Goal: Task Accomplishment & Management: Complete application form

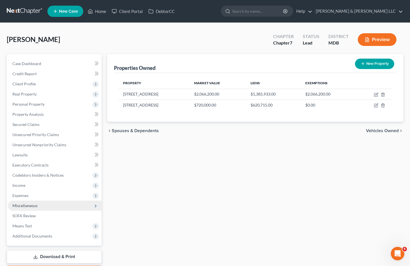
click at [57, 205] on span "Miscellaneous" at bounding box center [55, 206] width 94 height 10
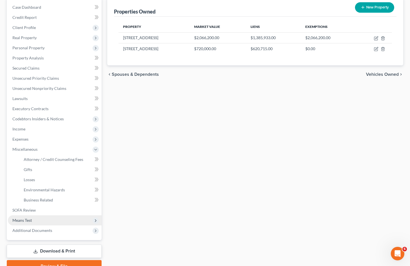
scroll to position [84, 0]
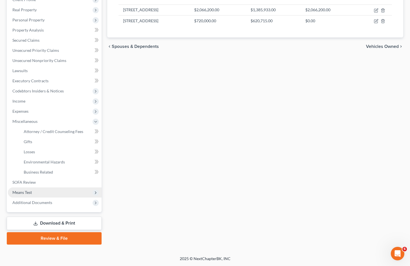
click at [58, 193] on span "Means Test" at bounding box center [55, 193] width 94 height 10
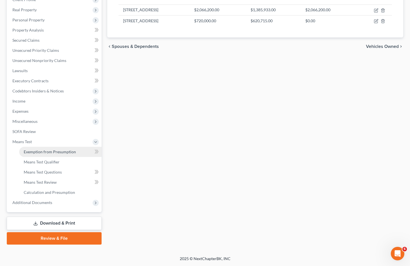
click at [74, 155] on link "Exemption from Presumption" at bounding box center [60, 152] width 82 height 10
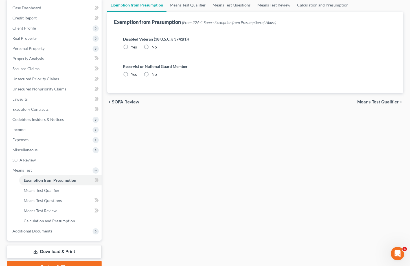
scroll to position [16, 0]
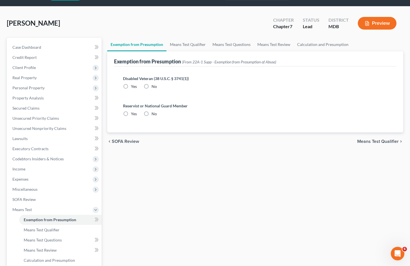
radio input "true"
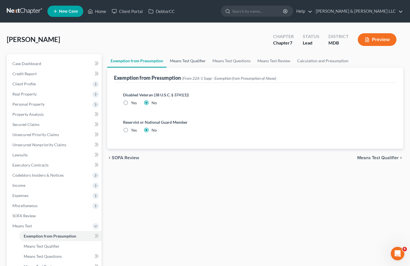
click at [201, 58] on link "Means Test Qualifier" at bounding box center [187, 61] width 43 height 14
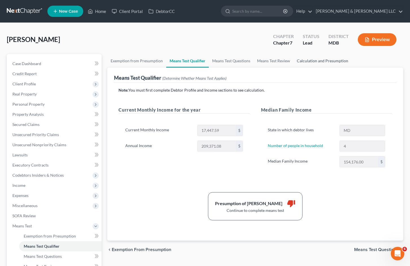
click at [315, 60] on link "Calculation and Presumption" at bounding box center [322, 61] width 58 height 14
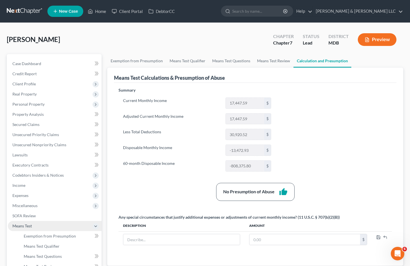
click at [39, 227] on span "Means Test" at bounding box center [55, 226] width 94 height 10
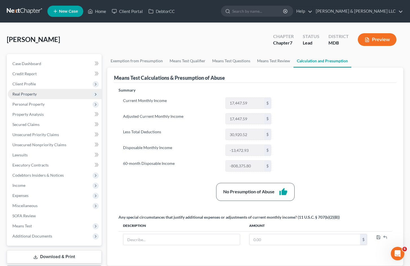
click at [54, 96] on span "Real Property" at bounding box center [55, 94] width 94 height 10
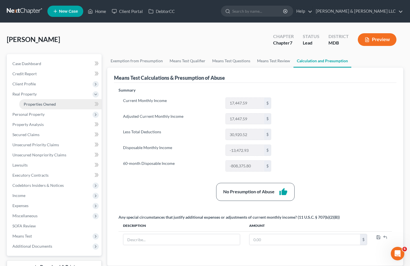
click at [56, 102] on link "Properties Owned" at bounding box center [60, 104] width 82 height 10
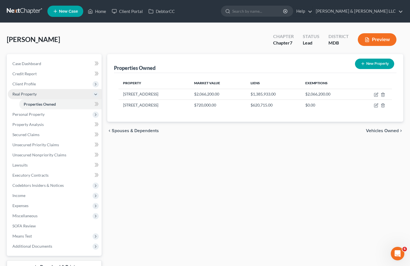
click at [91, 93] on span "Real Property" at bounding box center [55, 94] width 94 height 10
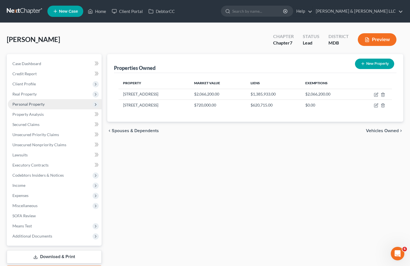
click at [82, 106] on span "Personal Property" at bounding box center [55, 104] width 94 height 10
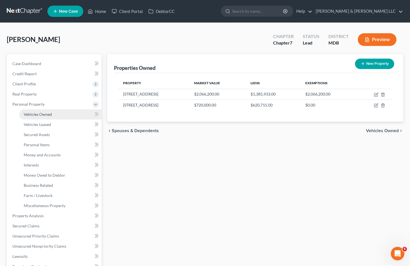
click at [82, 115] on link "Vehicles Owned" at bounding box center [60, 114] width 82 height 10
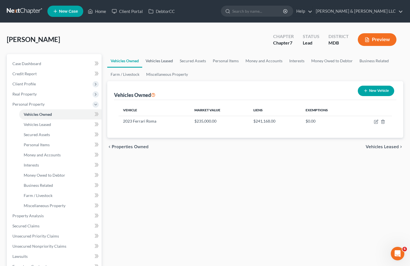
click at [168, 61] on link "Vehicles Leased" at bounding box center [159, 61] width 34 height 14
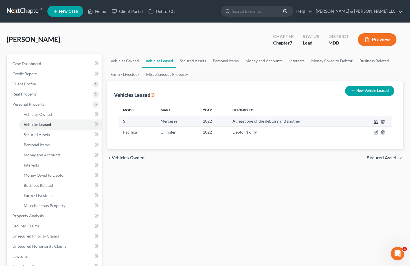
click at [375, 122] on icon "button" at bounding box center [376, 122] width 5 height 5
select select "0"
select select "4"
select select "3"
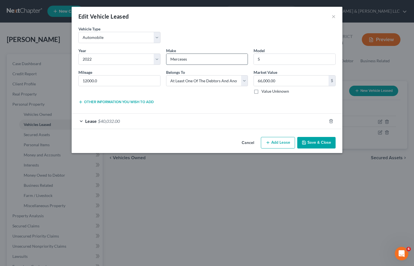
click at [182, 58] on input "Merceses" at bounding box center [207, 59] width 82 height 11
type input "Mercedes"
click at [319, 140] on button "Save & Close" at bounding box center [316, 143] width 38 height 12
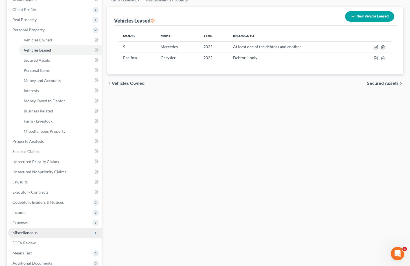
scroll to position [85, 0]
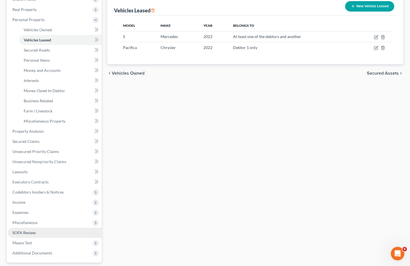
click at [49, 234] on link "SOFA Review" at bounding box center [55, 233] width 94 height 10
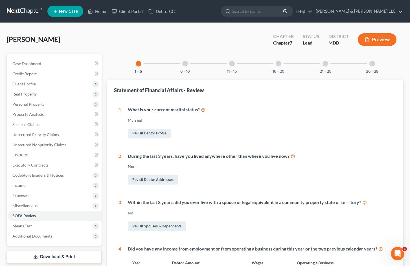
click at [227, 64] on div "11 - 15" at bounding box center [231, 63] width 19 height 19
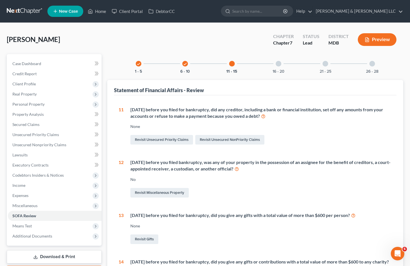
click at [277, 63] on div at bounding box center [279, 64] width 6 height 6
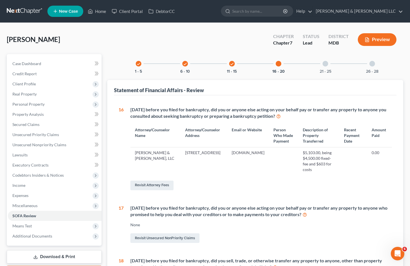
click at [328, 65] on div at bounding box center [325, 64] width 6 height 6
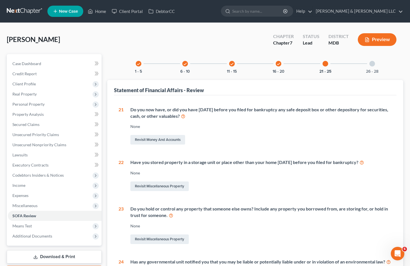
click at [375, 66] on div "26 - 28" at bounding box center [372, 63] width 19 height 19
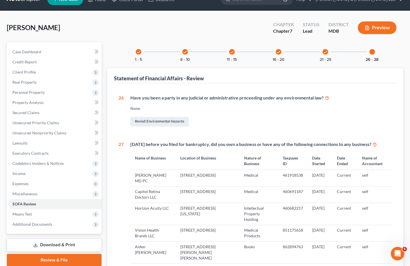
scroll to position [5, 0]
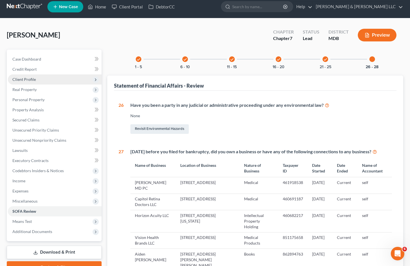
click at [64, 78] on span "Client Profile" at bounding box center [55, 79] width 94 height 10
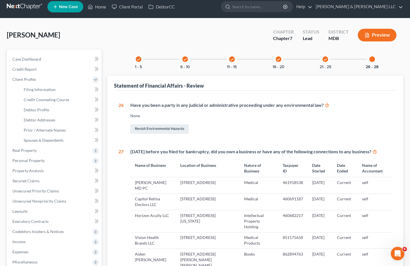
click at [276, 123] on div "Revisit Environmental Hazards" at bounding box center [261, 129] width 262 height 12
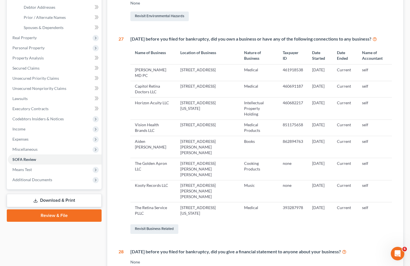
scroll to position [89, 0]
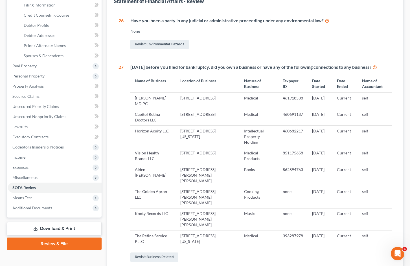
click at [282, 252] on div "Revisit Business Related" at bounding box center [261, 258] width 262 height 12
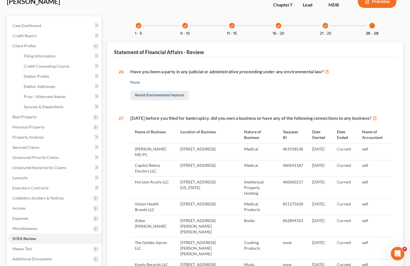
scroll to position [0, 0]
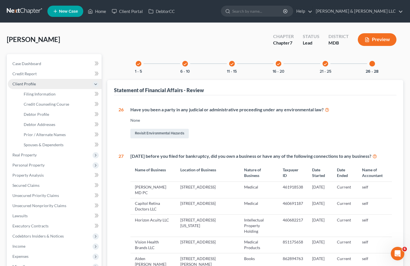
click at [77, 86] on span "Client Profile" at bounding box center [55, 84] width 94 height 10
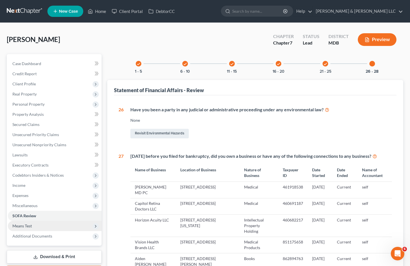
click at [66, 224] on span "Means Test" at bounding box center [55, 226] width 94 height 10
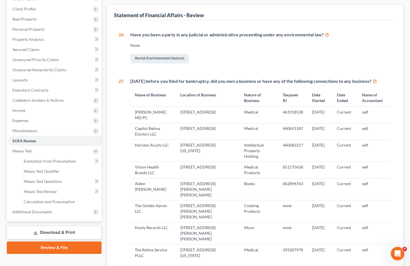
scroll to position [85, 0]
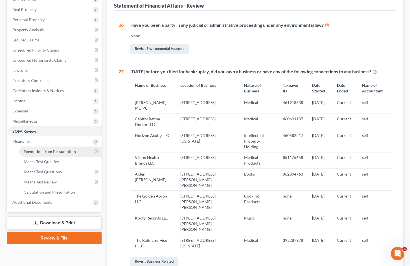
click at [71, 152] on span "Exemption from Presumption" at bounding box center [50, 151] width 52 height 5
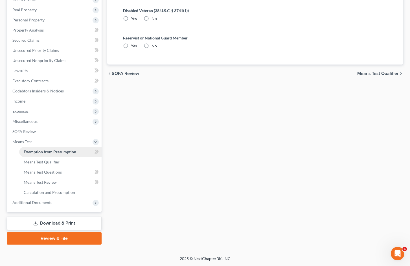
scroll to position [16, 0]
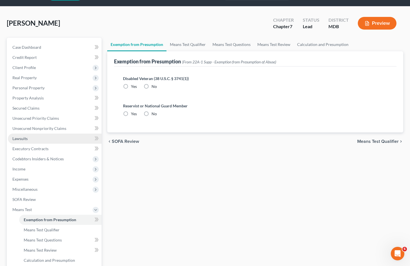
radio input "true"
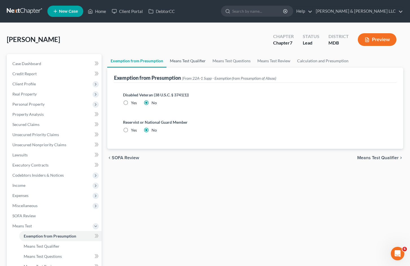
click at [188, 58] on link "Means Test Qualifier" at bounding box center [187, 61] width 43 height 14
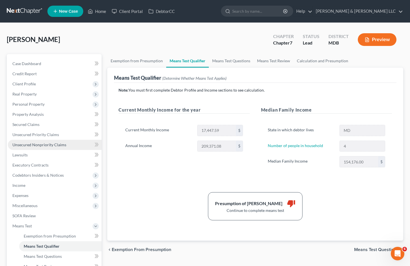
click at [58, 144] on span "Unsecured Nonpriority Claims" at bounding box center [39, 144] width 54 height 5
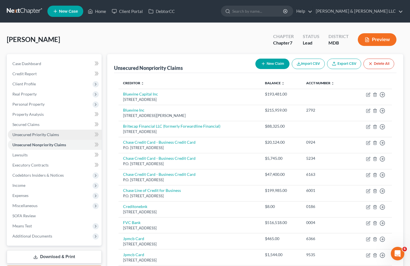
click at [54, 133] on span "Unsecured Priority Claims" at bounding box center [35, 134] width 47 height 5
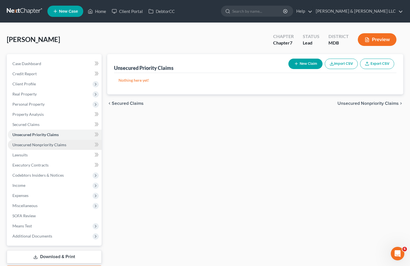
click at [54, 145] on span "Unsecured Nonpriority Claims" at bounding box center [39, 144] width 54 height 5
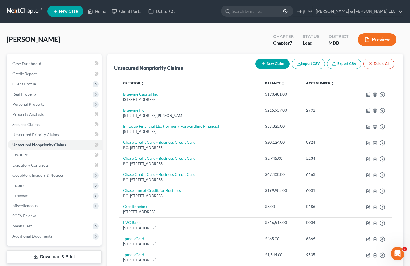
click at [204, 40] on div "[PERSON_NAME] Upgraded Chapter Chapter 7 Status Lead District MDB Preview" at bounding box center [205, 42] width 396 height 25
click at [56, 94] on span "Real Property" at bounding box center [55, 94] width 94 height 10
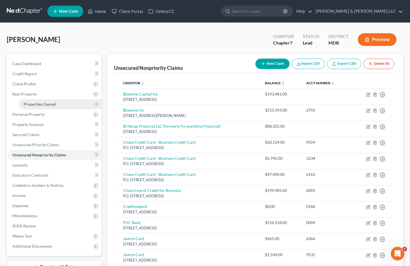
click at [55, 106] on span "Properties Owned" at bounding box center [40, 104] width 32 height 5
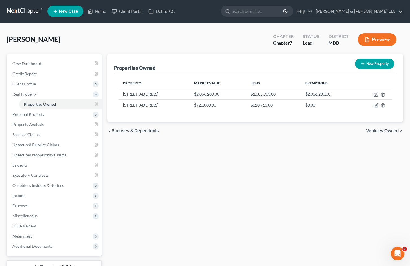
click at [229, 37] on div "[PERSON_NAME] Upgraded Chapter Chapter 7 Status Lead District MDB Preview" at bounding box center [205, 42] width 396 height 25
click at [214, 161] on div "Properties Owned New Property Property Market Value Liens Exemptions [STREET_AD…" at bounding box center [255, 171] width 302 height 234
click at [270, 187] on div "Properties Owned New Property Property Market Value Liens Exemptions [STREET_AD…" at bounding box center [255, 171] width 302 height 234
click at [84, 93] on span "Real Property" at bounding box center [55, 94] width 94 height 10
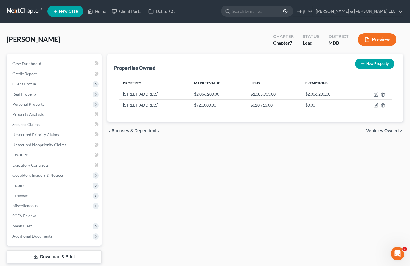
click at [258, 180] on div "Properties Owned New Property Property Market Value Liens Exemptions [STREET_AD…" at bounding box center [255, 166] width 302 height 224
click at [297, 186] on div "Properties Owned New Property Property Market Value Liens Exemptions [STREET_AD…" at bounding box center [255, 166] width 302 height 224
click at [63, 107] on span "Personal Property" at bounding box center [55, 104] width 94 height 10
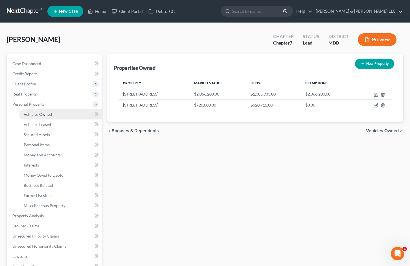
click at [66, 117] on link "Vehicles Owned" at bounding box center [60, 114] width 82 height 10
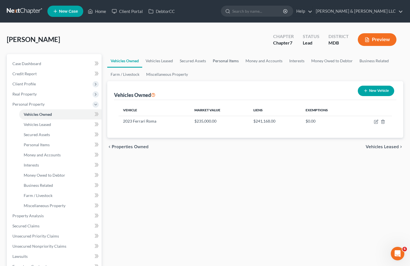
click at [232, 58] on link "Personal Items" at bounding box center [225, 61] width 33 height 14
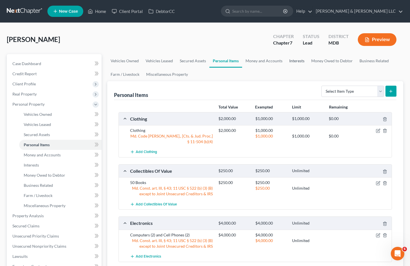
click at [294, 61] on link "Interests" at bounding box center [297, 61] width 22 height 14
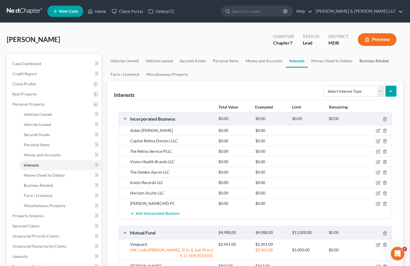
click at [365, 64] on link "Business Related" at bounding box center [374, 61] width 36 height 14
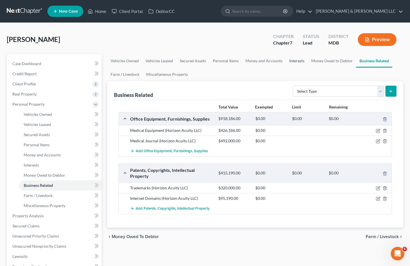
click at [293, 62] on link "Interests" at bounding box center [297, 61] width 22 height 14
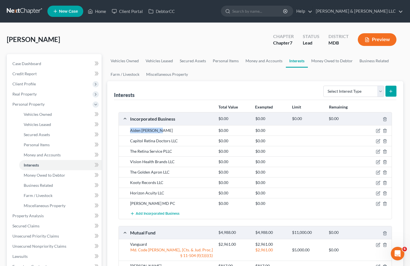
drag, startPoint x: 160, startPoint y: 131, endPoint x: 127, endPoint y: 128, distance: 33.4
click at [127, 128] on div "Aiden [PERSON_NAME] $0.00 $0.00" at bounding box center [255, 130] width 273 height 10
click at [177, 100] on div "Total Value Exempted Limit Remaining Incorporated Business $0.00 $0.00 $0.00 $0…" at bounding box center [255, 214] width 282 height 229
click at [52, 102] on span "Personal Property" at bounding box center [55, 104] width 94 height 10
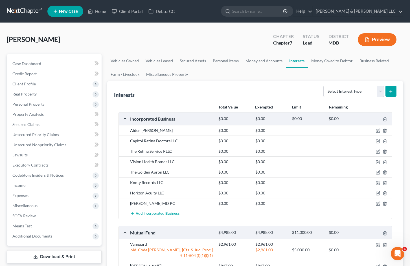
click at [145, 43] on div "[PERSON_NAME] Upgraded Chapter Chapter 7 Status Lead District MDB Preview" at bounding box center [205, 42] width 396 height 25
click at [74, 198] on span "Expenses" at bounding box center [55, 196] width 94 height 10
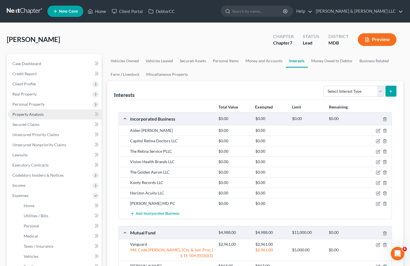
click at [63, 115] on link "Property Analysis" at bounding box center [55, 114] width 94 height 10
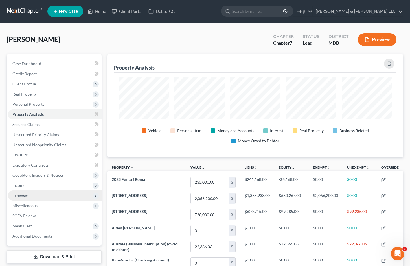
click at [53, 197] on span "Expenses" at bounding box center [55, 196] width 94 height 10
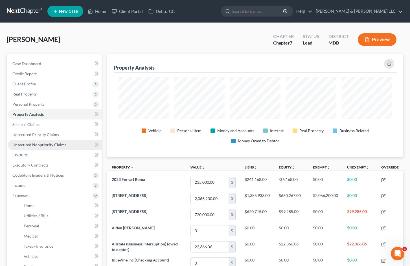
click at [59, 145] on span "Unsecured Nonpriority Claims" at bounding box center [39, 144] width 54 height 5
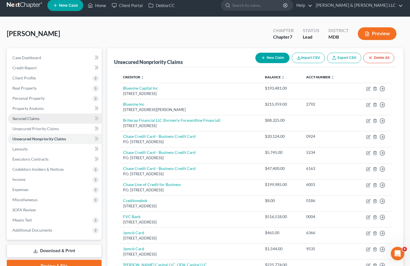
scroll to position [4, 0]
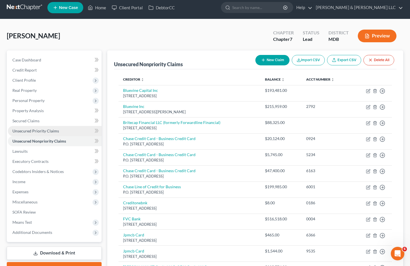
click at [42, 130] on span "Unsecured Priority Claims" at bounding box center [35, 131] width 47 height 5
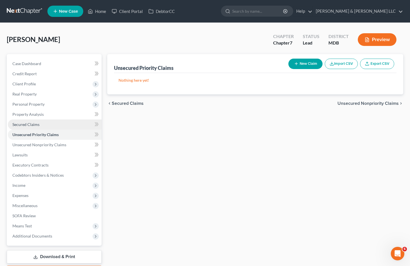
click at [33, 125] on span "Secured Claims" at bounding box center [25, 124] width 27 height 5
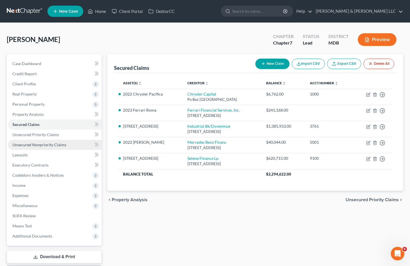
click at [55, 144] on span "Unsecured Nonpriority Claims" at bounding box center [39, 144] width 54 height 5
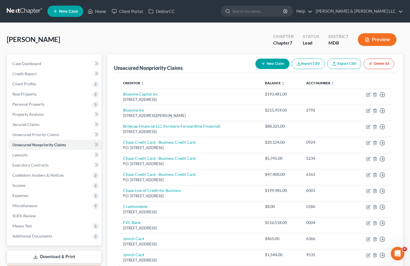
click at [187, 34] on div "[PERSON_NAME] Upgraded Chapter Chapter 7 Status Lead District MDB Preview" at bounding box center [205, 42] width 396 height 25
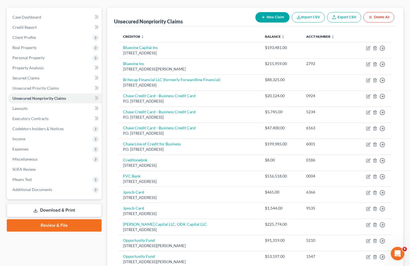
scroll to position [4, 0]
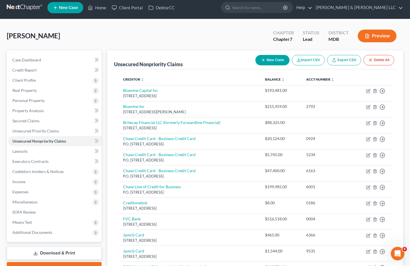
click at [206, 43] on div "[PERSON_NAME] Upgraded Chapter Chapter 7 Status Lead District MDB Preview" at bounding box center [205, 38] width 396 height 25
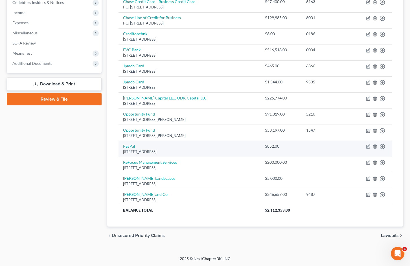
scroll to position [0, 0]
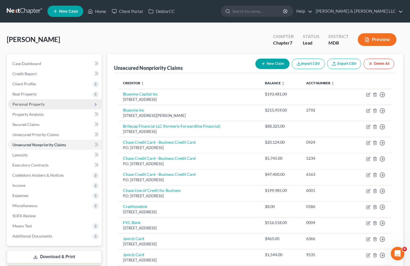
click at [53, 104] on span "Personal Property" at bounding box center [55, 104] width 94 height 10
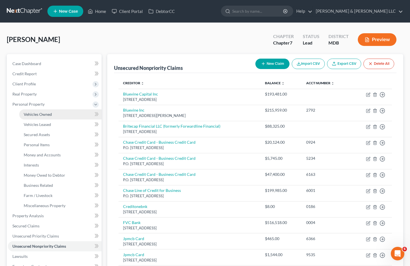
click at [57, 117] on link "Vehicles Owned" at bounding box center [60, 114] width 82 height 10
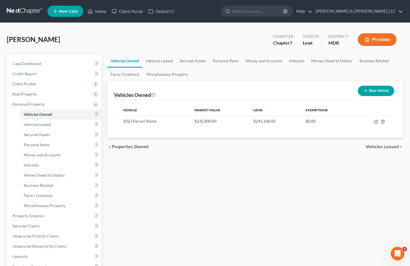
click at [190, 206] on div "Vehicles Owned Vehicles Leased Secured Assets Personal Items Money and Accounts…" at bounding box center [255, 217] width 302 height 326
click at [72, 104] on span "Personal Property" at bounding box center [55, 104] width 94 height 10
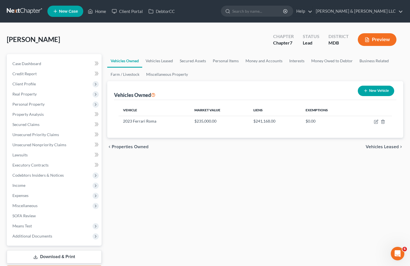
click at [236, 39] on div "[PERSON_NAME] Upgraded Chapter Chapter 7 Status Lead District MDB Preview" at bounding box center [205, 42] width 396 height 25
drag, startPoint x: 158, startPoint y: 119, endPoint x: 120, endPoint y: 123, distance: 37.8
click at [120, 123] on td "2023 Ferrari Roma" at bounding box center [153, 121] width 71 height 11
click at [272, 216] on div "Vehicles Owned Vehicles Leased Secured Assets Personal Items Money and Accounts…" at bounding box center [255, 166] width 302 height 224
click at [219, 219] on div "Vehicles Owned Vehicles Leased Secured Assets Personal Items Money and Accounts…" at bounding box center [255, 166] width 302 height 224
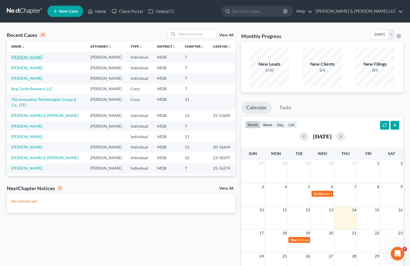
click at [25, 59] on link "[PERSON_NAME]" at bounding box center [26, 57] width 31 height 5
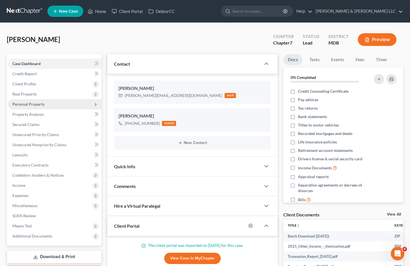
click at [40, 104] on span "Personal Property" at bounding box center [28, 104] width 32 height 5
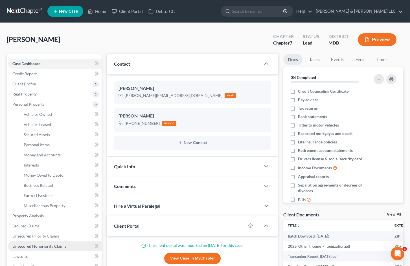
click at [55, 245] on span "Unsecured Nonpriority Claims" at bounding box center [39, 246] width 54 height 5
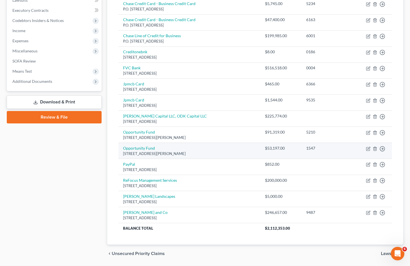
scroll to position [145, 0]
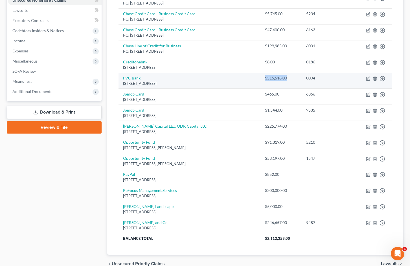
drag, startPoint x: 288, startPoint y: 77, endPoint x: 261, endPoint y: 78, distance: 27.4
click at [261, 78] on td "$516,518.00" at bounding box center [280, 81] width 41 height 16
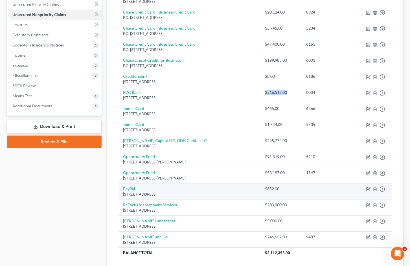
scroll to position [117, 0]
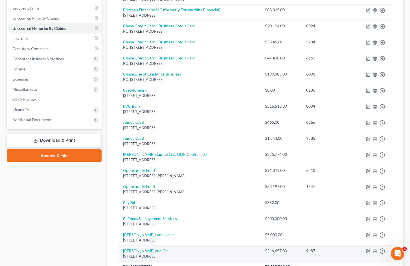
click at [293, 252] on div "$246,657.00" at bounding box center [281, 251] width 32 height 6
drag, startPoint x: 288, startPoint y: 252, endPoint x: 265, endPoint y: 254, distance: 23.2
click at [265, 254] on td "$246,657.00" at bounding box center [280, 254] width 41 height 16
click at [289, 251] on div "$246,657.00" at bounding box center [281, 251] width 32 height 6
drag, startPoint x: 289, startPoint y: 251, endPoint x: 265, endPoint y: 253, distance: 23.7
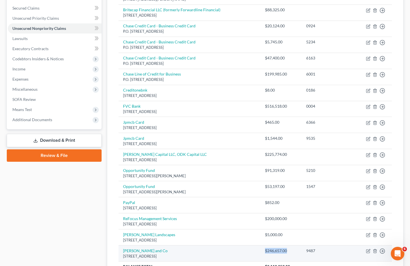
click at [265, 253] on td "$246,657.00" at bounding box center [280, 254] width 41 height 16
click at [291, 252] on div "$246,657.00" at bounding box center [281, 251] width 32 height 6
drag, startPoint x: 289, startPoint y: 252, endPoint x: 262, endPoint y: 252, distance: 26.5
click at [262, 252] on td "$246,657.00" at bounding box center [280, 254] width 41 height 16
click at [289, 251] on div "$246,657.00" at bounding box center [281, 251] width 32 height 6
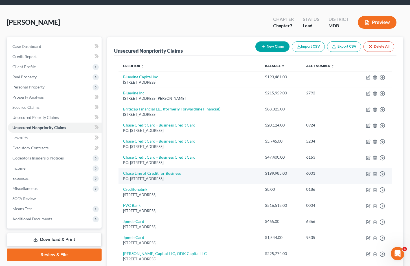
scroll to position [4, 0]
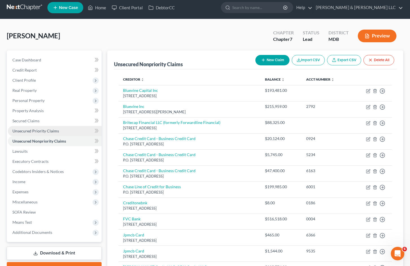
click at [74, 133] on link "Unsecured Priority Claims" at bounding box center [55, 131] width 94 height 10
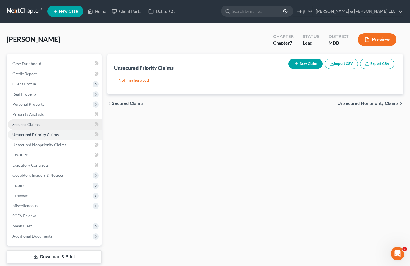
click at [36, 123] on span "Secured Claims" at bounding box center [25, 124] width 27 height 5
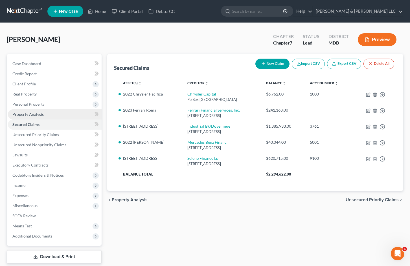
click at [80, 114] on link "Property Analysis" at bounding box center [55, 114] width 94 height 10
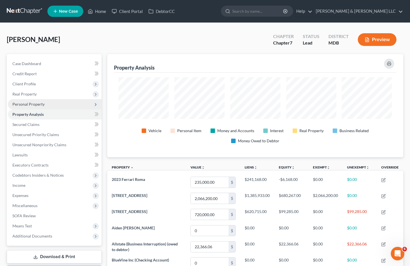
scroll to position [103, 296]
click at [82, 103] on span "Personal Property" at bounding box center [55, 104] width 94 height 10
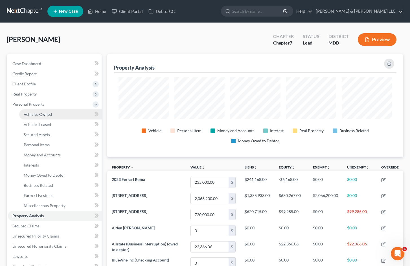
click at [74, 110] on link "Vehicles Owned" at bounding box center [60, 114] width 82 height 10
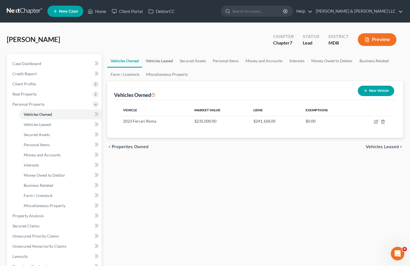
click at [169, 61] on link "Vehicles Leased" at bounding box center [159, 61] width 34 height 14
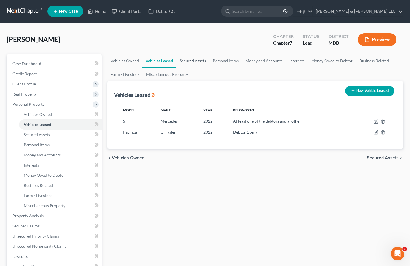
click at [201, 60] on link "Secured Assets" at bounding box center [192, 61] width 33 height 14
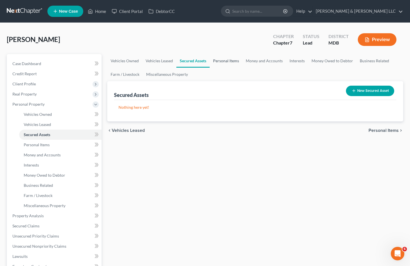
click at [238, 61] on link "Personal Items" at bounding box center [226, 61] width 33 height 14
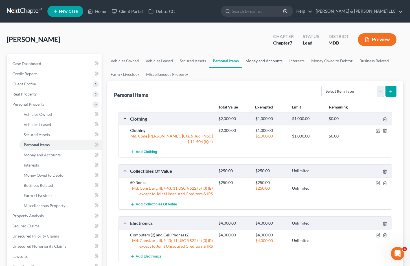
click at [260, 60] on link "Money and Accounts" at bounding box center [264, 61] width 44 height 14
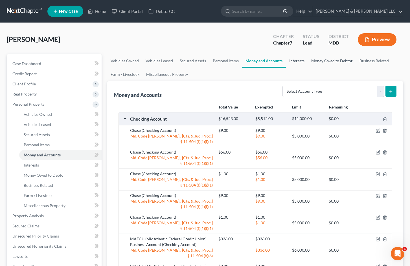
drag, startPoint x: 295, startPoint y: 62, endPoint x: 315, endPoint y: 59, distance: 20.5
click at [295, 61] on link "Interests" at bounding box center [297, 61] width 22 height 14
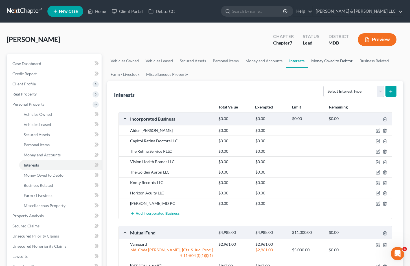
click at [332, 60] on link "Money Owed to Debtor" at bounding box center [332, 61] width 48 height 14
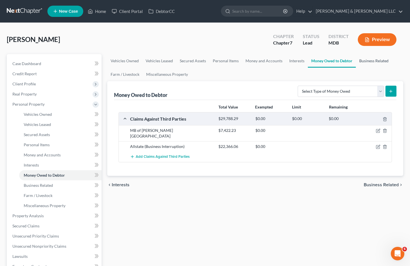
click at [364, 61] on link "Business Related" at bounding box center [374, 61] width 36 height 14
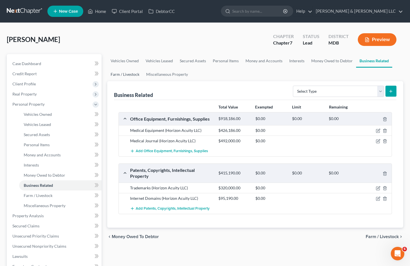
drag, startPoint x: 134, startPoint y: 74, endPoint x: 143, endPoint y: 72, distance: 9.1
click at [135, 74] on link "Farm / Livestock" at bounding box center [125, 75] width 36 height 14
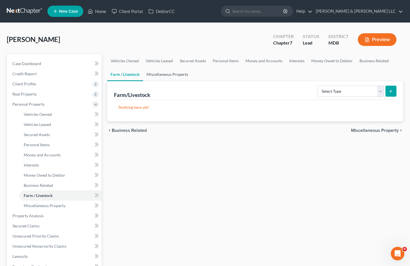
drag, startPoint x: 172, startPoint y: 71, endPoint x: 175, endPoint y: 71, distance: 3.4
click at [172, 71] on link "Miscellaneous Property" at bounding box center [167, 75] width 49 height 14
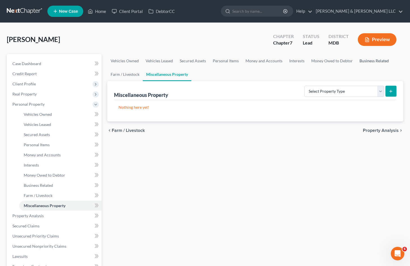
click at [381, 58] on link "Business Related" at bounding box center [374, 61] width 36 height 14
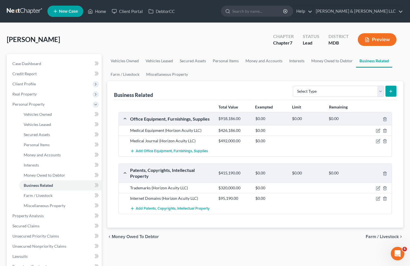
click at [303, 237] on div "chevron_left Money Owed to Debtor Farm / Livestock chevron_right" at bounding box center [255, 237] width 296 height 18
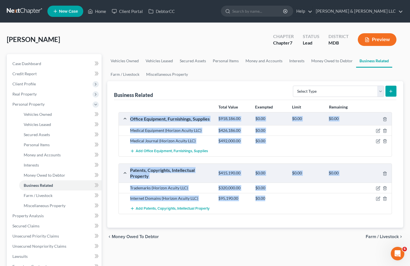
drag, startPoint x: 266, startPoint y: 198, endPoint x: 129, endPoint y: 118, distance: 159.2
click at [129, 118] on div "Office Equipment, Furnishings, Supplies $918,186.00 $0.00 $0.00 $0.00 Medical E…" at bounding box center [254, 163] width 273 height 102
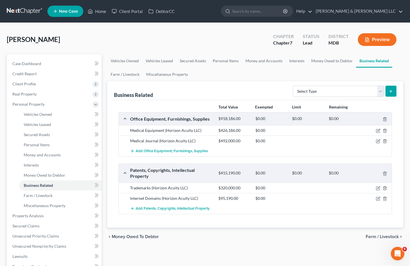
click at [212, 77] on ul "Vehicles Owned Vehicles Leased Secured Assets Personal Items Money and Accounts…" at bounding box center [255, 67] width 296 height 27
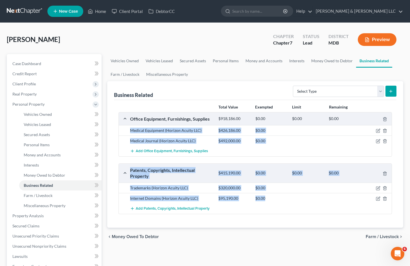
drag, startPoint x: 270, startPoint y: 200, endPoint x: 120, endPoint y: 129, distance: 165.2
click at [120, 129] on div "Office Equipment, Furnishings, Supplies $918,186.00 $0.00 $0.00 $0.00 Medical E…" at bounding box center [254, 163] width 273 height 102
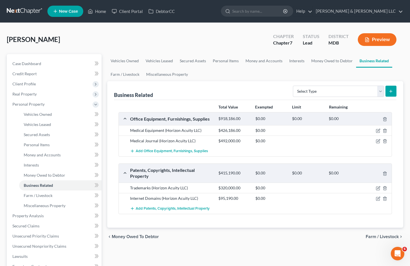
click at [208, 94] on div "Business Related Select Type Customer Lists Franchises Inventory Licenses Machi…" at bounding box center [255, 90] width 282 height 19
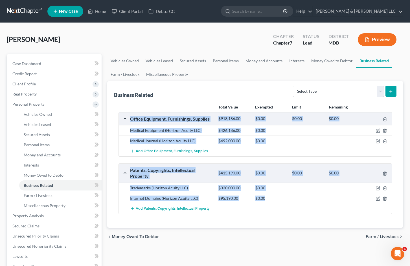
drag, startPoint x: 266, startPoint y: 198, endPoint x: 126, endPoint y: 114, distance: 163.2
click at [126, 114] on div "Office Equipment, Furnishings, Supplies $918,186.00 $0.00 $0.00 $0.00 Medical E…" at bounding box center [254, 163] width 273 height 102
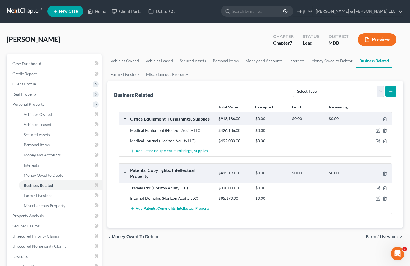
click at [209, 89] on div "Business Related Select Type Customer Lists Franchises Inventory Licenses Machi…" at bounding box center [255, 90] width 282 height 19
click at [266, 88] on div "Business Related Select Type Customer Lists Franchises Inventory Licenses Machi…" at bounding box center [255, 90] width 282 height 19
click at [222, 46] on div "[PERSON_NAME] Upgraded Chapter Chapter 7 Status Lead District MDB Preview" at bounding box center [205, 42] width 396 height 25
click at [70, 106] on span "Personal Property" at bounding box center [55, 104] width 94 height 10
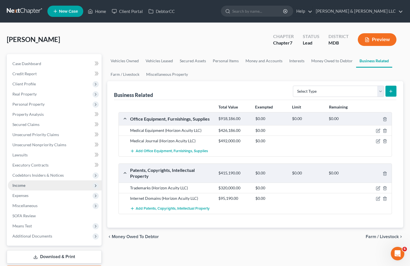
click at [61, 186] on span "Income" at bounding box center [55, 186] width 94 height 10
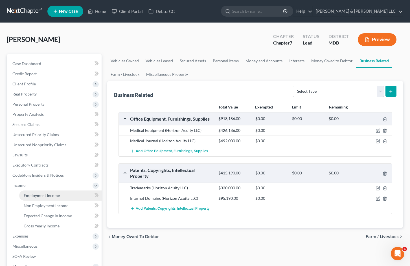
click at [75, 195] on link "Employment Income" at bounding box center [60, 196] width 82 height 10
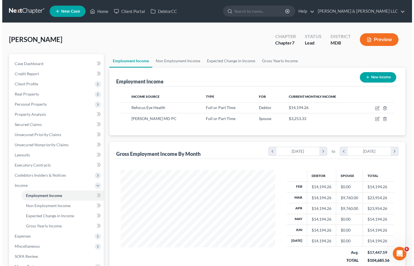
scroll to position [101, 166]
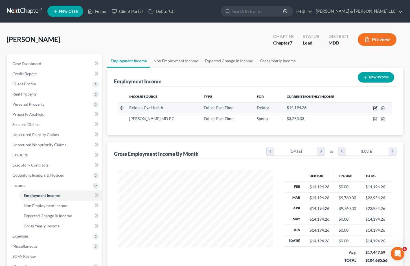
click at [375, 107] on icon "button" at bounding box center [375, 108] width 5 height 5
select select "0"
select select "6"
select select "1"
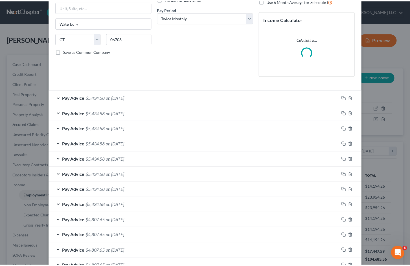
scroll to position [122, 0]
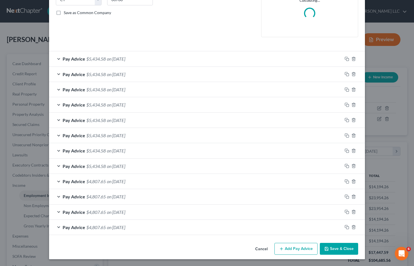
click at [257, 251] on button "Cancel" at bounding box center [261, 249] width 21 height 11
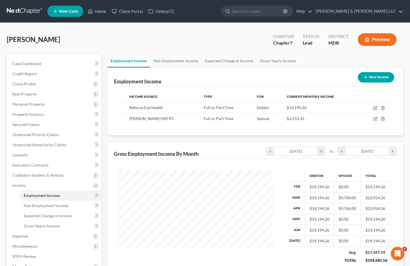
scroll to position [282027, 281963]
click at [325, 55] on ul "Employment Income Non Employment Income Expected Change in Income Gross Yearly …" at bounding box center [255, 61] width 296 height 14
click at [79, 186] on span "Income" at bounding box center [55, 186] width 94 height 10
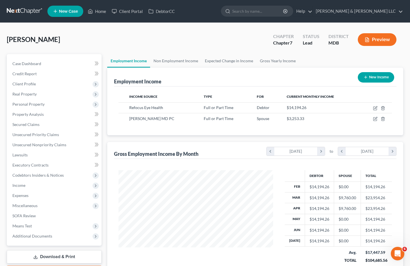
click at [144, 34] on div "[PERSON_NAME] Upgraded Chapter Chapter 7 Status Lead District MDB Preview" at bounding box center [205, 42] width 396 height 25
click at [214, 45] on div "[PERSON_NAME] Upgraded Chapter Chapter 7 Status Lead District MDB Preview" at bounding box center [205, 42] width 396 height 25
click at [52, 228] on span "Means Test" at bounding box center [55, 226] width 94 height 10
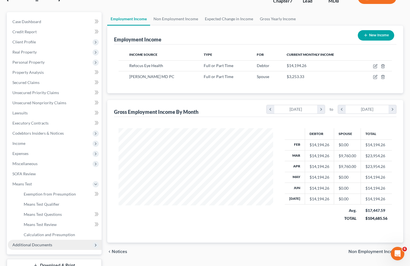
scroll to position [56, 0]
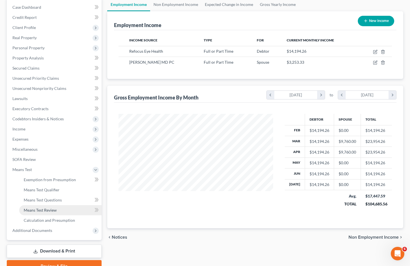
click at [67, 212] on link "Means Test Review" at bounding box center [60, 210] width 82 height 10
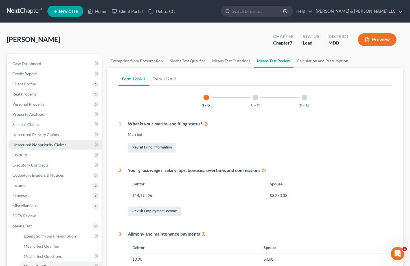
click at [61, 145] on span "Unsecured Nonpriority Claims" at bounding box center [39, 144] width 54 height 5
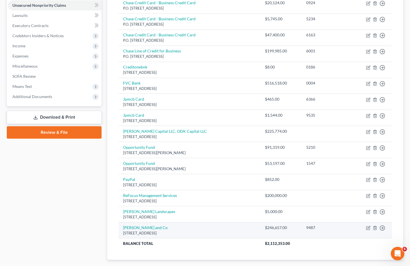
scroll to position [141, 0]
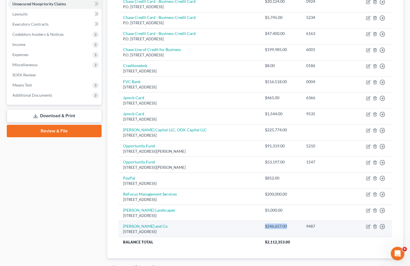
drag, startPoint x: 290, startPoint y: 226, endPoint x: 264, endPoint y: 227, distance: 25.7
click at [264, 227] on td "$246,657.00" at bounding box center [280, 229] width 41 height 16
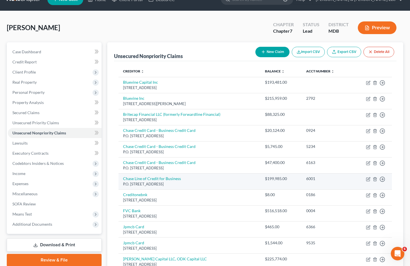
scroll to position [0, 0]
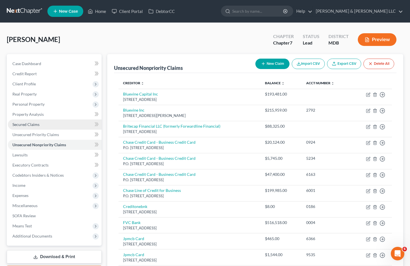
click at [53, 125] on link "Secured Claims" at bounding box center [55, 125] width 94 height 10
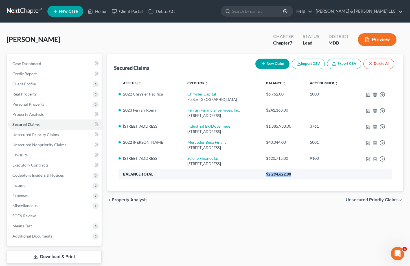
drag, startPoint x: 310, startPoint y: 174, endPoint x: 278, endPoint y: 174, distance: 32.2
click at [278, 174] on th "$2,294,622.00" at bounding box center [327, 174] width 130 height 10
click at [264, 217] on div "Secured Claims New Claim Import CSV Export CSV Delete All Asset(s) expand_more …" at bounding box center [255, 166] width 302 height 224
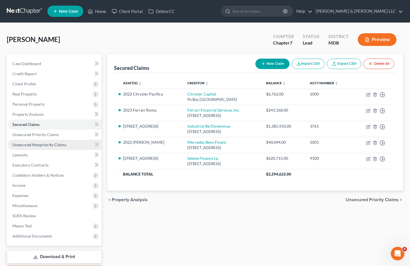
click at [49, 148] on link "Unsecured Nonpriority Claims" at bounding box center [55, 145] width 94 height 10
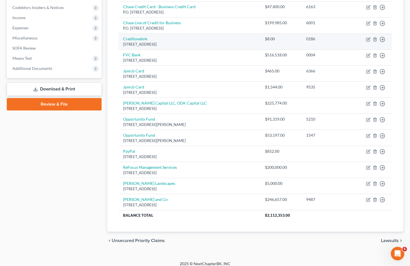
scroll to position [173, 0]
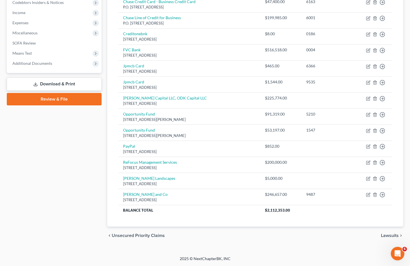
click at [277, 241] on div "chevron_left Unsecured Priority Claims Lawsuits chevron_right" at bounding box center [255, 236] width 296 height 18
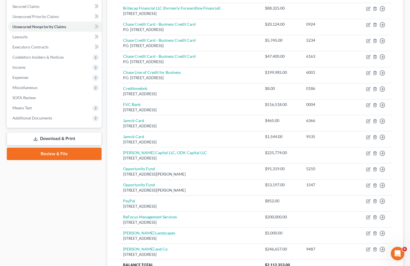
scroll to position [32, 0]
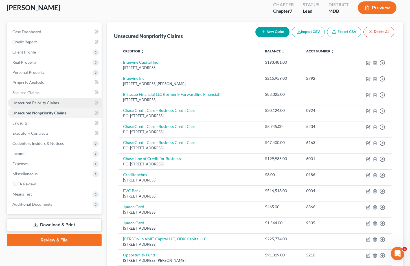
click at [55, 103] on span "Unsecured Priority Claims" at bounding box center [35, 102] width 47 height 5
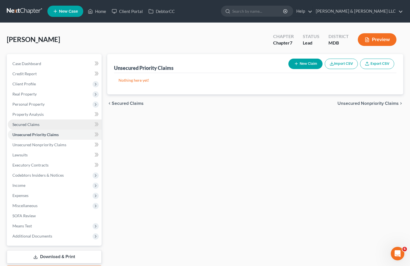
click at [57, 125] on link "Secured Claims" at bounding box center [55, 125] width 94 height 10
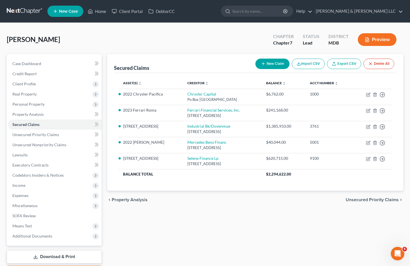
click at [255, 233] on div "Secured Claims New Claim Import CSV Export CSV Delete All Asset(s) expand_more …" at bounding box center [255, 166] width 302 height 224
click at [72, 145] on link "Unsecured Nonpriority Claims" at bounding box center [55, 145] width 94 height 10
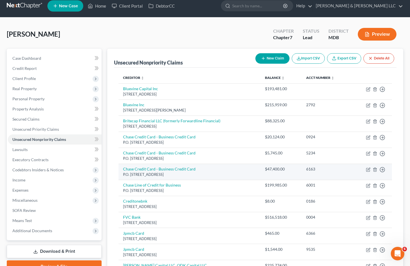
scroll to position [4, 0]
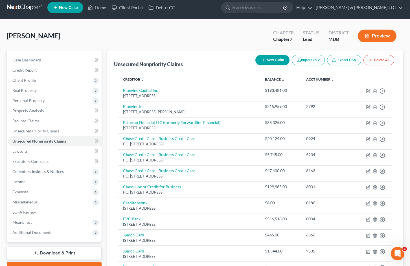
click at [213, 21] on div "Adams, Neal Upgraded Chapter Chapter 7 Status Lead District MDB Preview Petitio…" at bounding box center [205, 222] width 410 height 406
click at [227, 34] on div "[PERSON_NAME] Upgraded Chapter Chapter 7 Status Lead District MDB Preview" at bounding box center [205, 38] width 396 height 25
click at [59, 103] on span "Personal Property" at bounding box center [55, 101] width 94 height 10
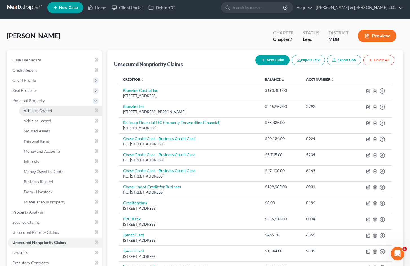
click at [60, 111] on link "Vehicles Owned" at bounding box center [60, 111] width 82 height 10
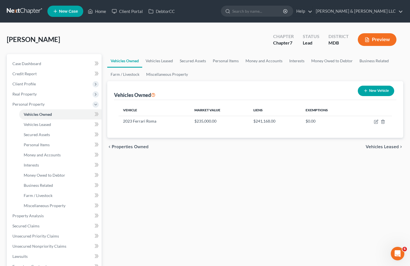
click at [223, 215] on div "Vehicles Owned Vehicles Leased Secured Assets Personal Items Money and Accounts…" at bounding box center [255, 217] width 302 height 326
click at [375, 123] on icon "button" at bounding box center [376, 122] width 5 height 5
select select "0"
select select "3"
select select "0"
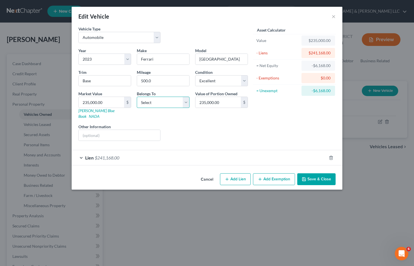
click at [181, 102] on select "Select Debtor 1 Only Debtor 2 Only Debtor 1 And Debtor 2 Only At Least One Of T…" at bounding box center [163, 102] width 53 height 11
select select "0"
click at [137, 97] on select "Select Debtor 1 Only Debtor 2 Only Debtor 1 And Debtor 2 Only At Least One Of T…" at bounding box center [163, 102] width 53 height 11
click at [317, 177] on button "Save & Close" at bounding box center [316, 180] width 38 height 12
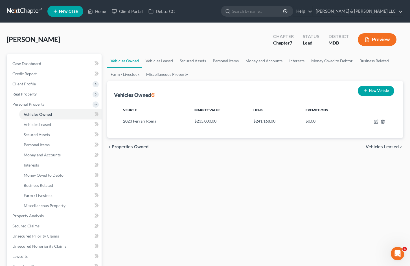
click at [247, 195] on div "Vehicles Owned Vehicles Leased Secured Assets Personal Items Money and Accounts…" at bounding box center [255, 217] width 302 height 326
click at [255, 180] on div "Vehicles Owned Vehicles Leased Secured Assets Personal Items Money and Accounts…" at bounding box center [255, 217] width 302 height 326
click at [253, 162] on div "Vehicles Owned Vehicles Leased Secured Assets Personal Items Money and Accounts…" at bounding box center [255, 217] width 302 height 326
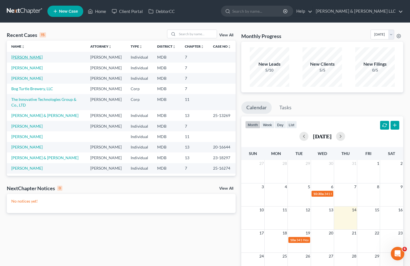
click at [27, 58] on link "[PERSON_NAME]" at bounding box center [26, 57] width 31 height 5
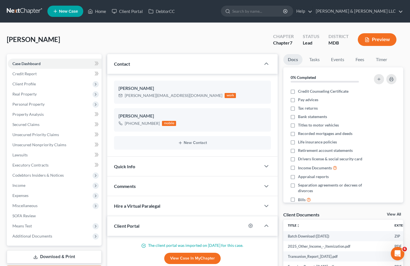
click at [385, 36] on button "Preview" at bounding box center [377, 39] width 39 height 13
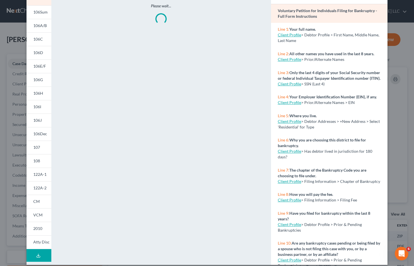
scroll to position [47, 0]
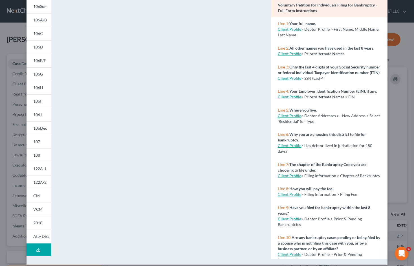
click at [45, 252] on button "Download Draft" at bounding box center [39, 250] width 25 height 13
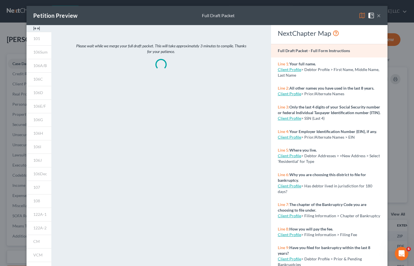
scroll to position [0, 0]
